Goal: Check status: Check status

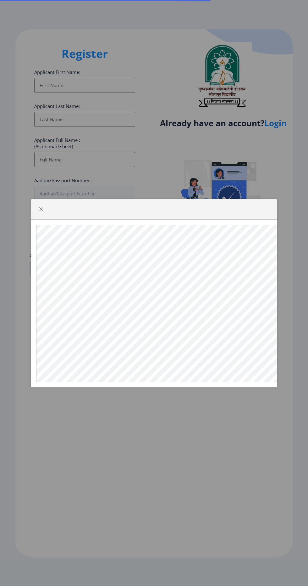
select select
click at [48, 220] on div at bounding box center [154, 209] width 246 height 20
click at [41, 212] on span "button" at bounding box center [41, 209] width 5 height 5
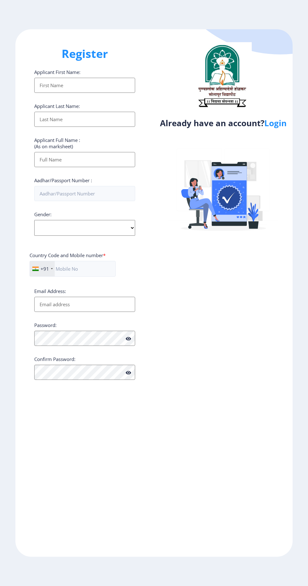
click at [277, 129] on link "Login" at bounding box center [276, 122] width 22 height 11
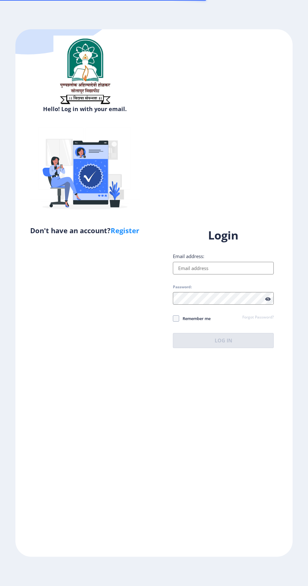
click at [227, 274] on input "Email address:" at bounding box center [223, 268] width 101 height 13
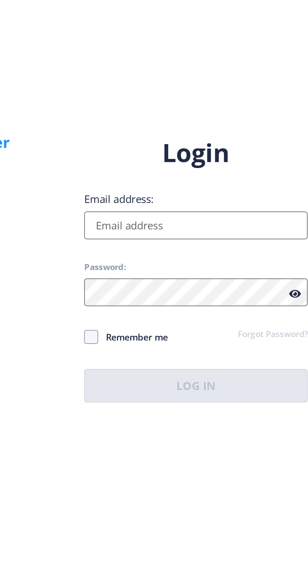
type input "[EMAIL_ADDRESS][DOMAIN_NAME]"
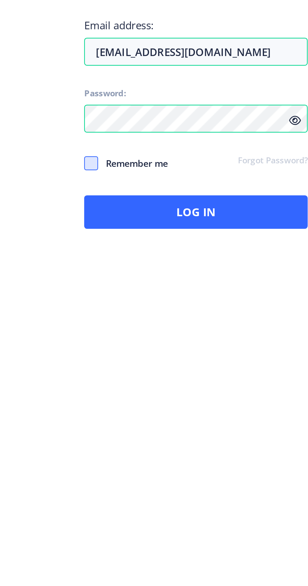
click at [174, 322] on span at bounding box center [176, 318] width 6 height 6
click at [173, 319] on input "Remember me" at bounding box center [173, 318] width 0 height 0
click at [175, 322] on icon at bounding box center [176, 318] width 3 height 6
click at [173, 319] on input "Remember me" at bounding box center [173, 318] width 0 height 0
click at [178, 322] on span at bounding box center [176, 318] width 6 height 6
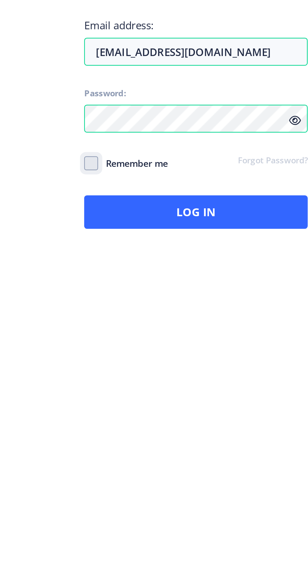
click at [173, 319] on input "Remember me" at bounding box center [173, 318] width 0 height 0
checkbox input "true"
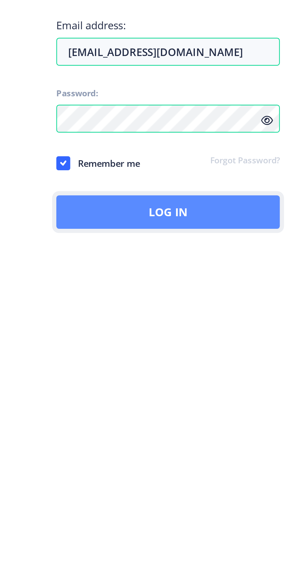
click at [251, 348] on button "Log In" at bounding box center [223, 340] width 101 height 15
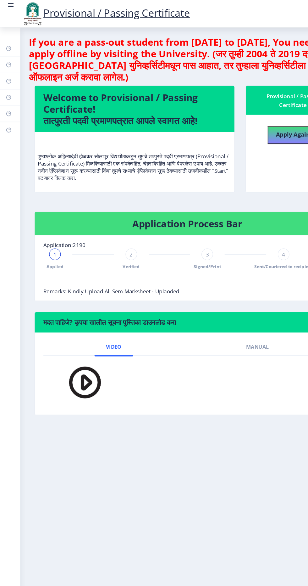
click at [12, 3] on rect at bounding box center [9, 4] width 6 height 6
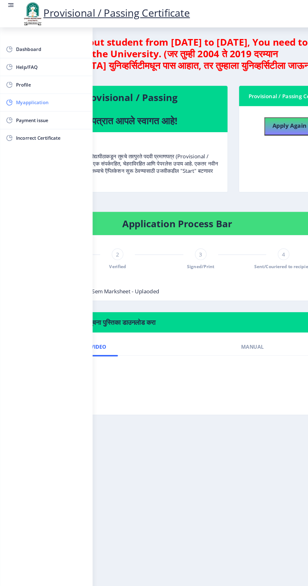
click at [50, 91] on span "Myapplication" at bounding box center [45, 89] width 62 height 8
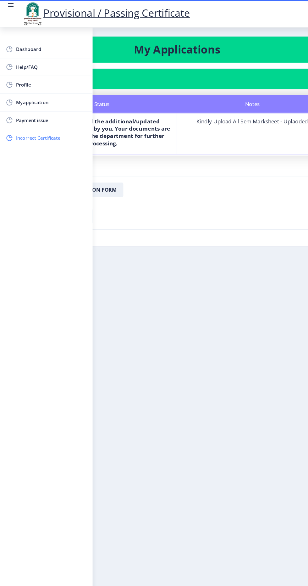
click at [56, 123] on span "Incorrect Certificate" at bounding box center [45, 120] width 62 height 8
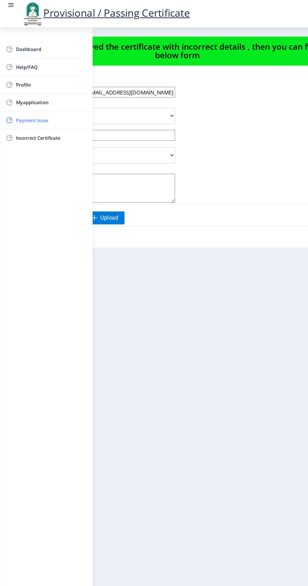
click at [46, 104] on span "Payment issue" at bounding box center [45, 105] width 62 height 8
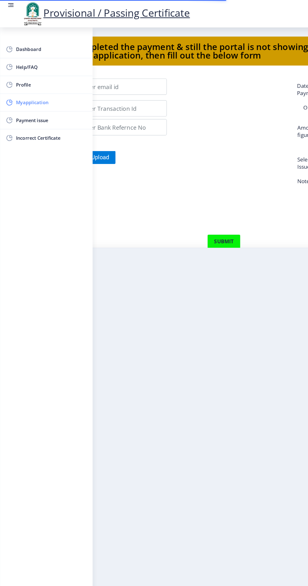
click at [43, 95] on link "Myapplication" at bounding box center [40, 89] width 81 height 15
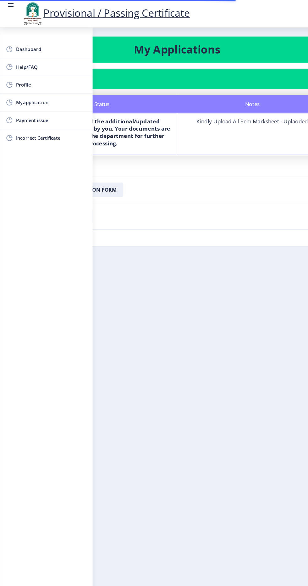
click at [10, 4] on rect at bounding box center [10, 4] width 4 height 1
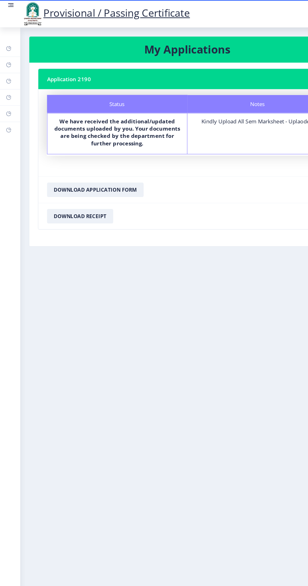
click at [22, 5] on img at bounding box center [28, 11] width 19 height 21
click at [9, 12] on link at bounding box center [9, 11] width 6 height 21
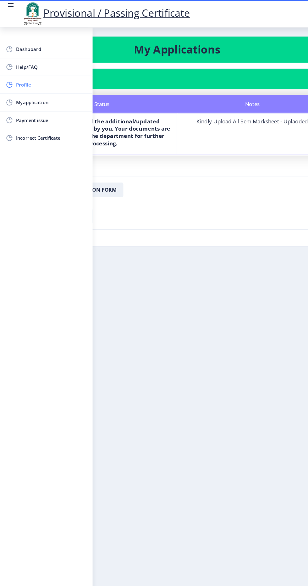
click at [64, 75] on span "Profile" at bounding box center [45, 74] width 62 height 8
select select
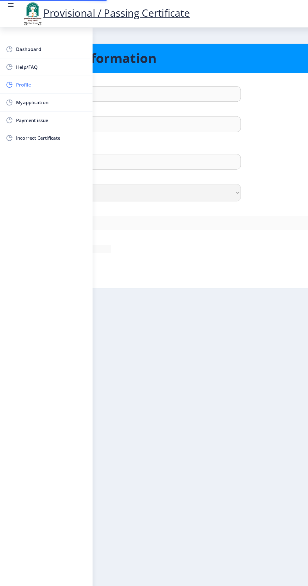
type input "[PERSON_NAME]"
type input "[PERSON_NAME] [PERSON_NAME]"
select select "[DEMOGRAPHIC_DATA]"
type input "[EMAIL_ADDRESS][DOMAIN_NAME]"
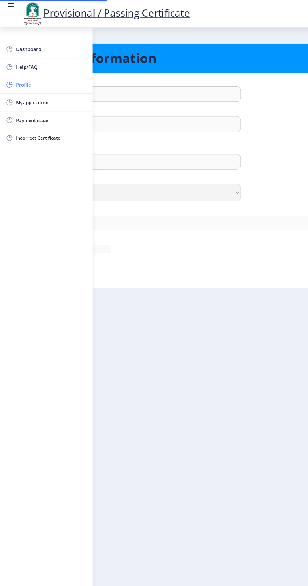
type input "9822821278"
click at [46, 56] on span "Help/FAQ" at bounding box center [45, 58] width 62 height 8
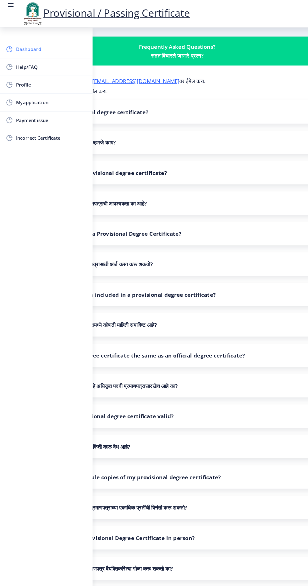
click at [33, 43] on span "Dashboard" at bounding box center [45, 43] width 62 height 8
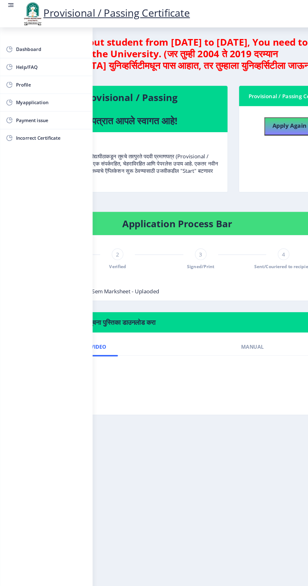
click at [227, 244] on div at bounding box center [138, 243] width 237 height 13
click at [11, 7] on rect at bounding box center [9, 4] width 6 height 6
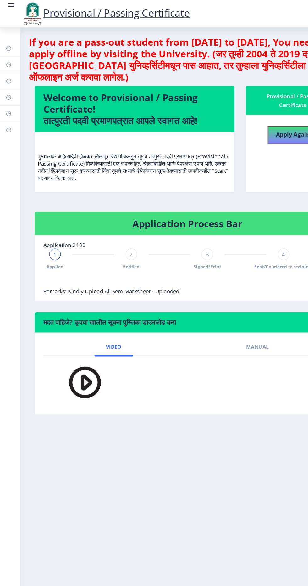
click at [129, 234] on nb-stepper "1 Applied 2 Verified 3 Signed/Print 4 Sent/Couriered to recipient" at bounding box center [147, 233] width 219 height 34
click at [118, 230] on span "Verified" at bounding box center [114, 231] width 15 height 5
click at [187, 231] on span "Signed/Print" at bounding box center [180, 231] width 24 height 5
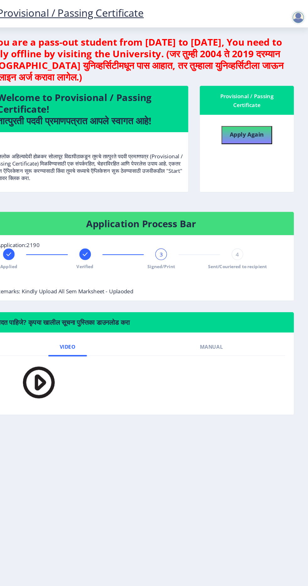
click at [244, 225] on div "4 Sent/Couriered to recipient" at bounding box center [247, 225] width 10 height 18
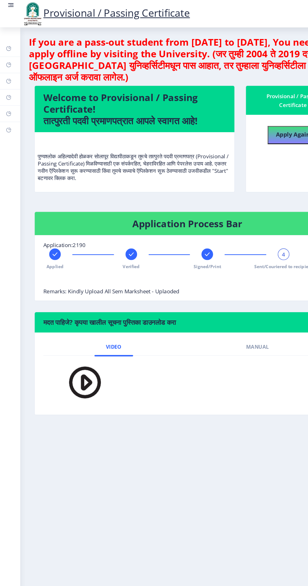
click at [159, 257] on nb-card-body "Application:2190 Applied Verified Signed/Print 4 Sent/Couriered to recipient Re…" at bounding box center [163, 233] width 266 height 57
click at [149, 260] on nb-card-body "Application:2190 Applied Verified Signed/Print 4 Sent/Couriered to recipient Re…" at bounding box center [163, 233] width 266 height 57
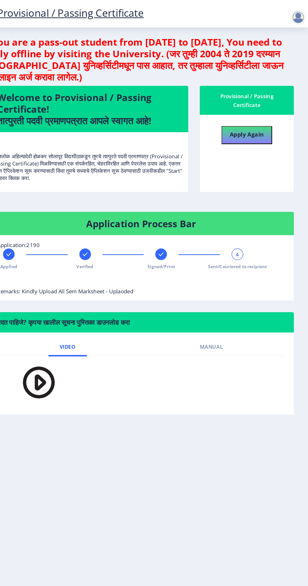
click at [299, 16] on div at bounding box center [299, 15] width 13 height 13
